Goal: Find specific page/section: Find specific page/section

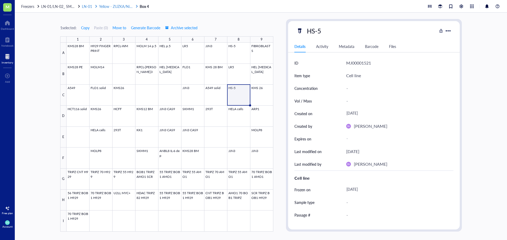
click at [117, 6] on span "Yellow - ZUZKA/Nikol" at bounding box center [116, 6] width 35 height 5
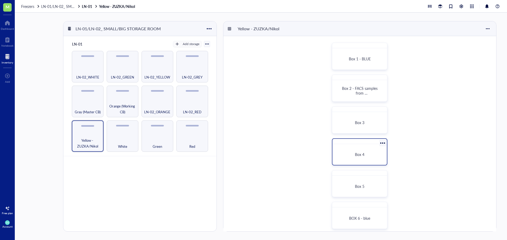
click at [360, 158] on div "Box 4" at bounding box center [359, 155] width 50 height 17
